Goal: Task Accomplishment & Management: Manage account settings

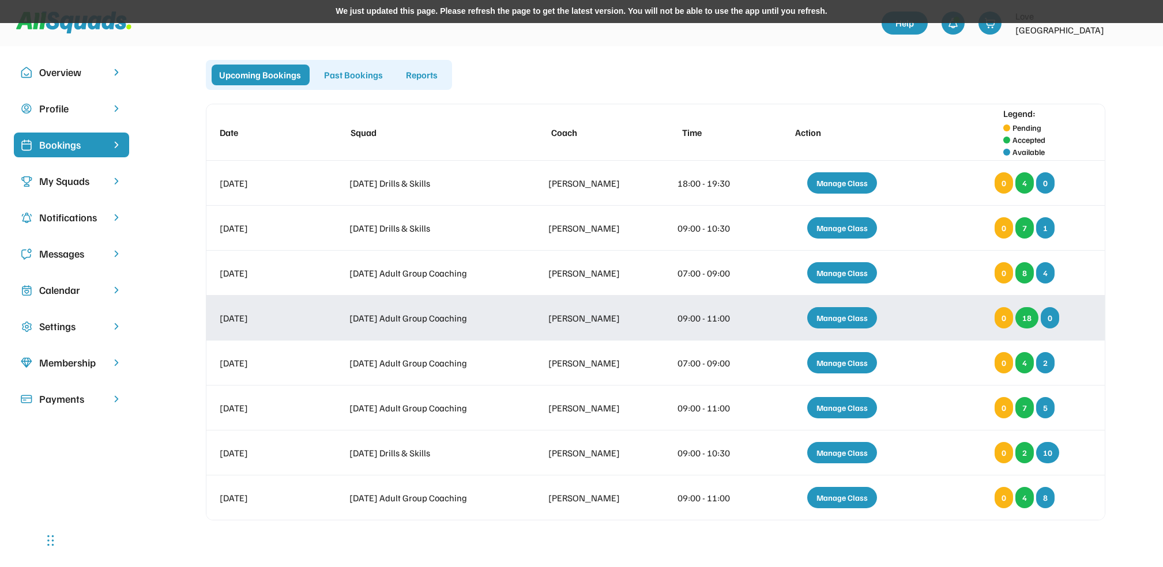
click at [833, 316] on div "Manage Class" at bounding box center [842, 317] width 70 height 21
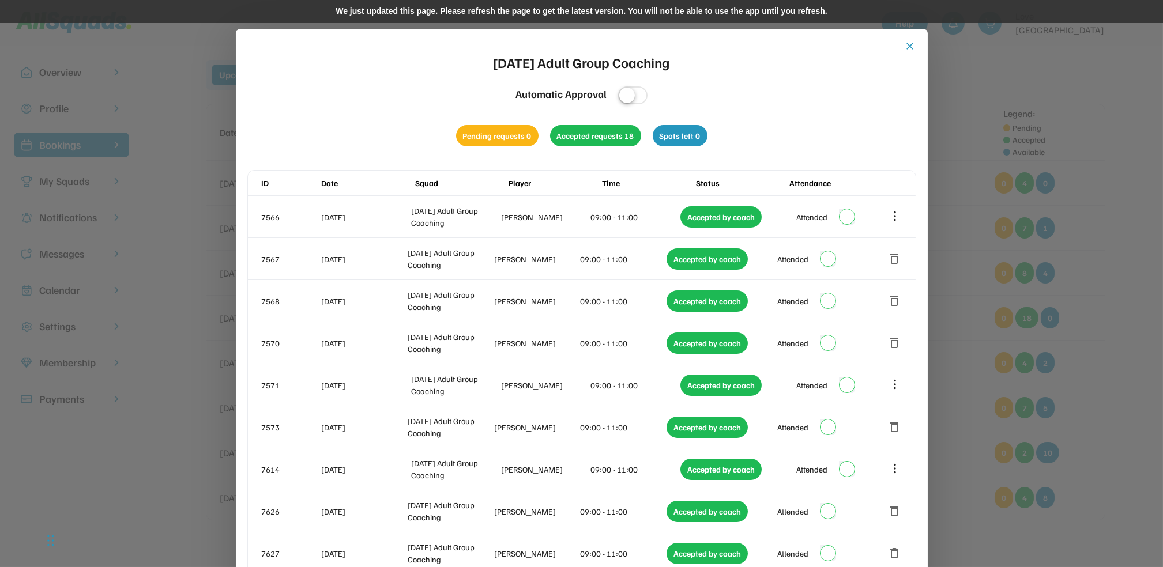
click at [909, 43] on button "close" at bounding box center [910, 46] width 12 height 12
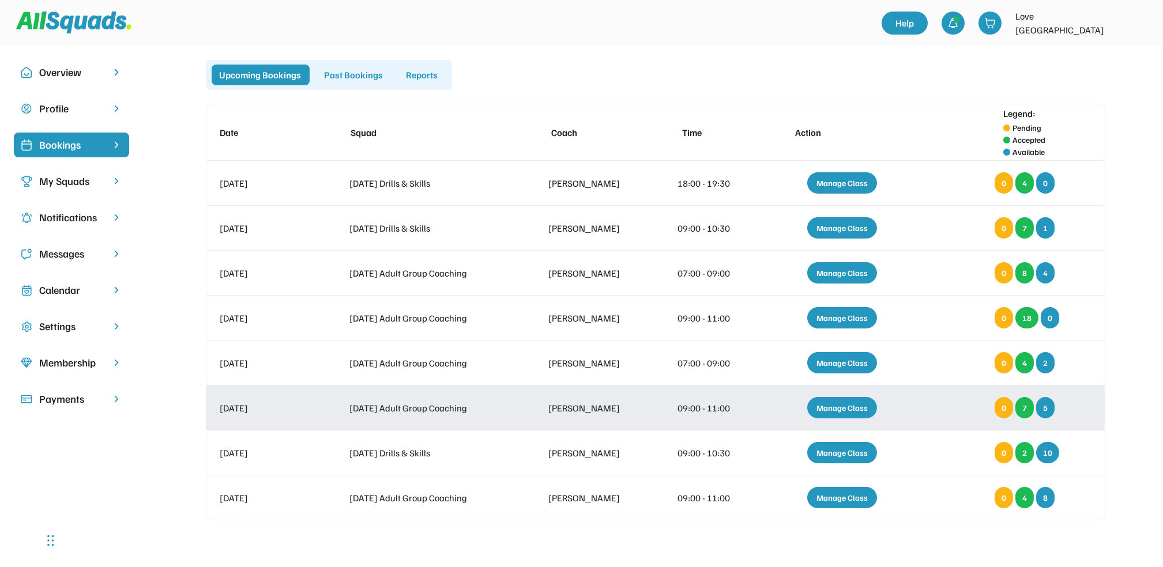
click at [842, 403] on div "Manage Class" at bounding box center [842, 407] width 70 height 21
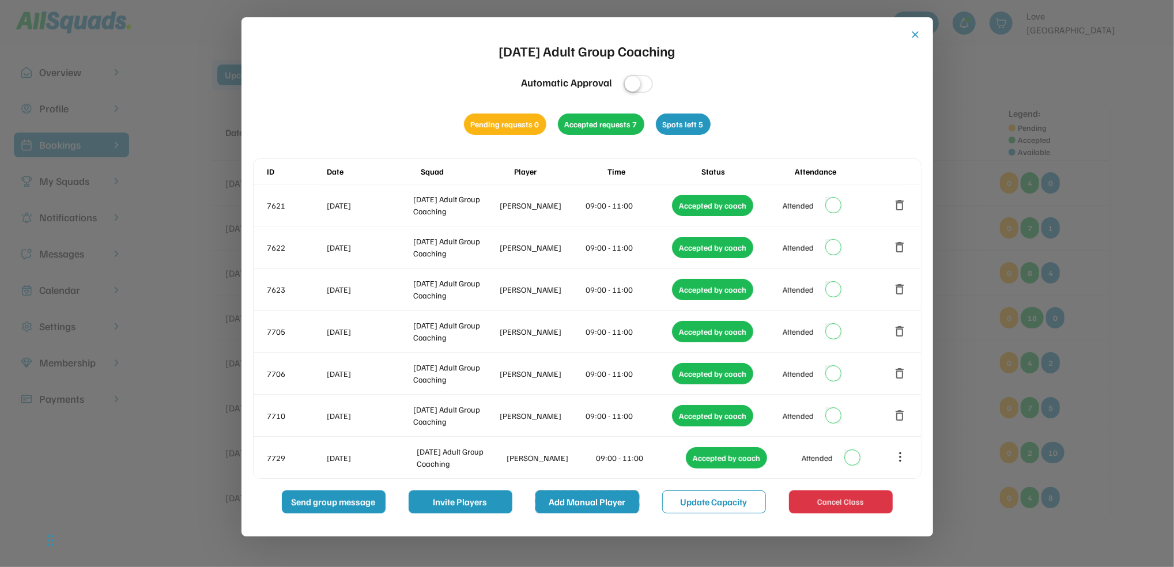
click at [573, 497] on button "Add Manual Player" at bounding box center [588, 502] width 104 height 23
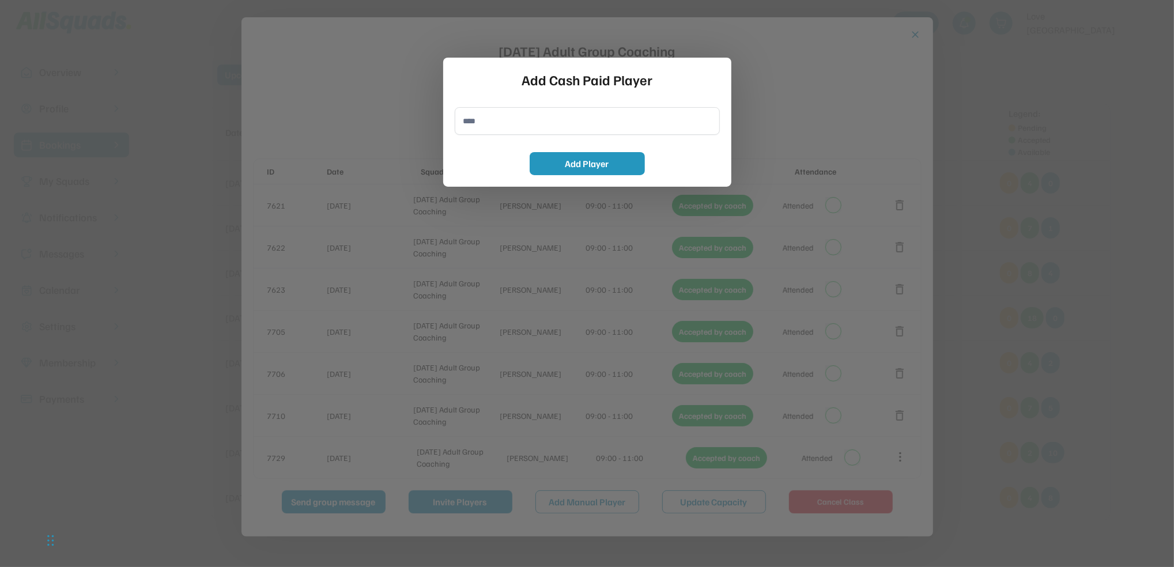
click at [487, 129] on input "input" at bounding box center [587, 121] width 265 height 28
type input "**********"
click at [600, 164] on button "Add Player" at bounding box center [587, 163] width 115 height 23
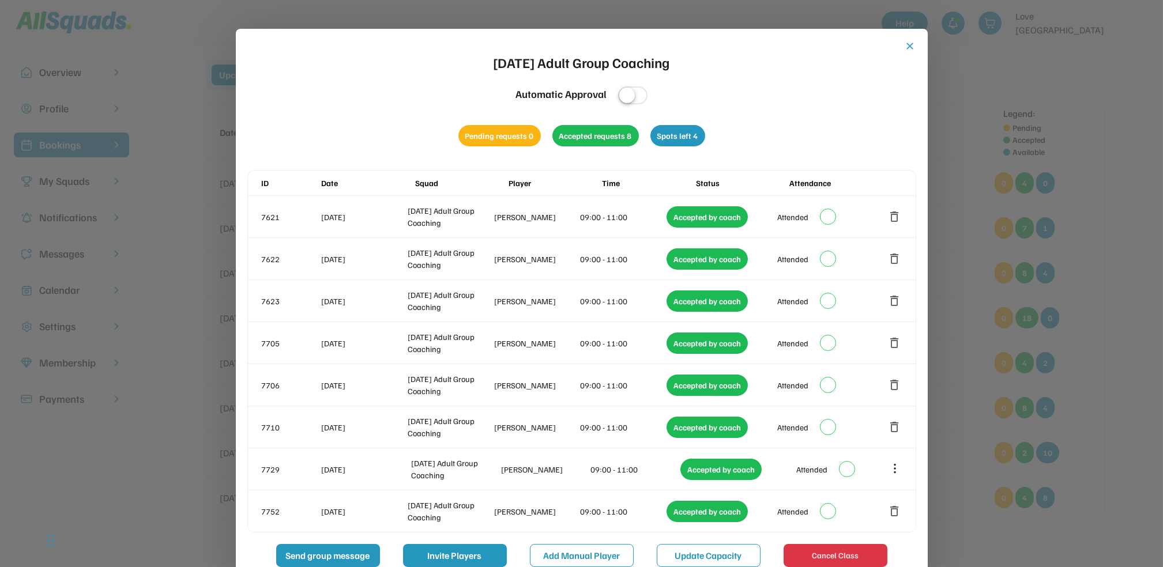
click at [913, 43] on button "close" at bounding box center [910, 46] width 12 height 12
